Goal: Find specific page/section: Find specific page/section

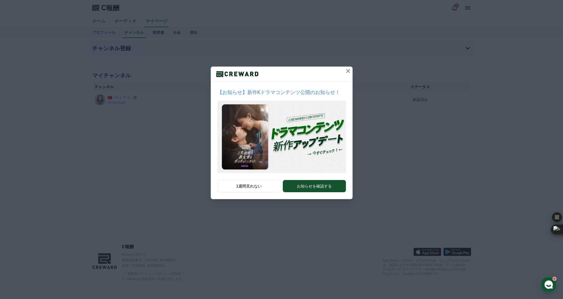
click at [346, 71] on icon at bounding box center [348, 71] width 7 height 7
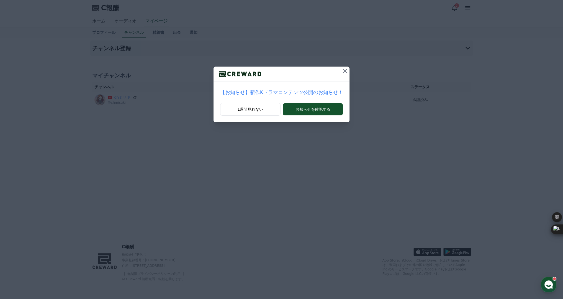
click at [342, 68] on icon at bounding box center [345, 71] width 7 height 7
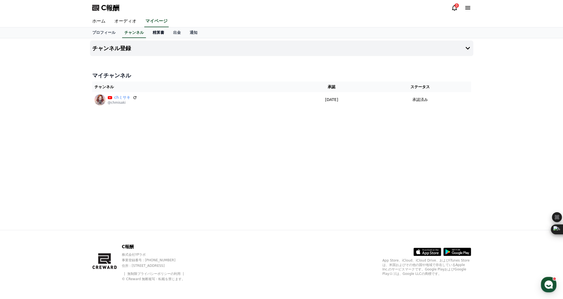
click at [153, 32] on font "精算書" at bounding box center [159, 32] width 12 height 4
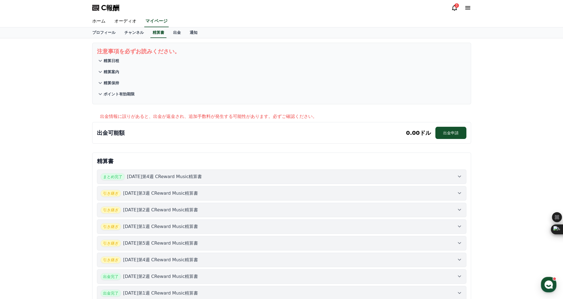
click at [456, 9] on icon at bounding box center [454, 8] width 5 height 6
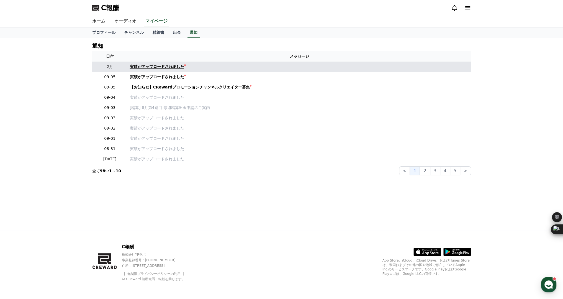
click at [157, 67] on font "実績がアップロードされました" at bounding box center [157, 66] width 54 height 4
